Goal: Task Accomplishment & Management: Manage account settings

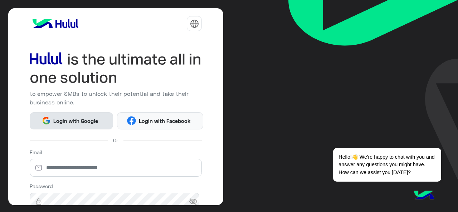
click at [85, 122] on span "Login with Google" at bounding box center [76, 121] width 50 height 8
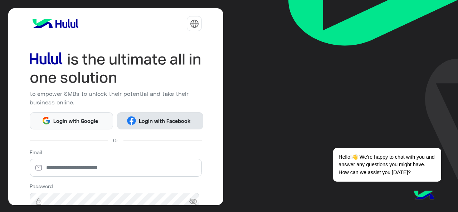
click at [160, 123] on span "Login with Facebook" at bounding box center [164, 121] width 57 height 8
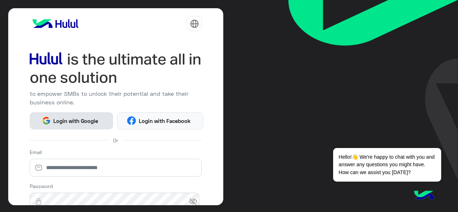
click at [77, 123] on span "Login with Google" at bounding box center [76, 121] width 50 height 8
